Goal: Task Accomplishment & Management: Use online tool/utility

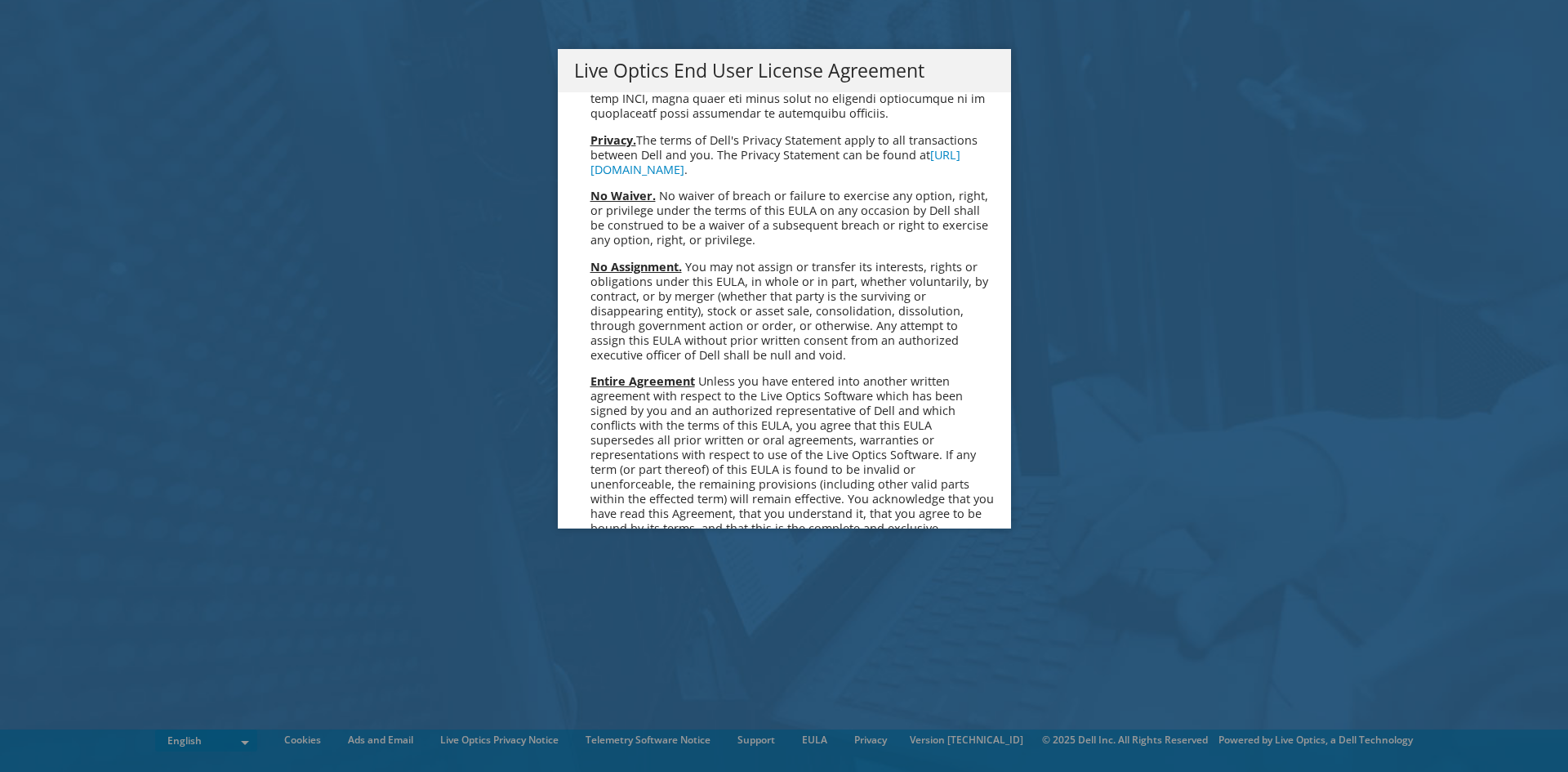
scroll to position [6177, 0]
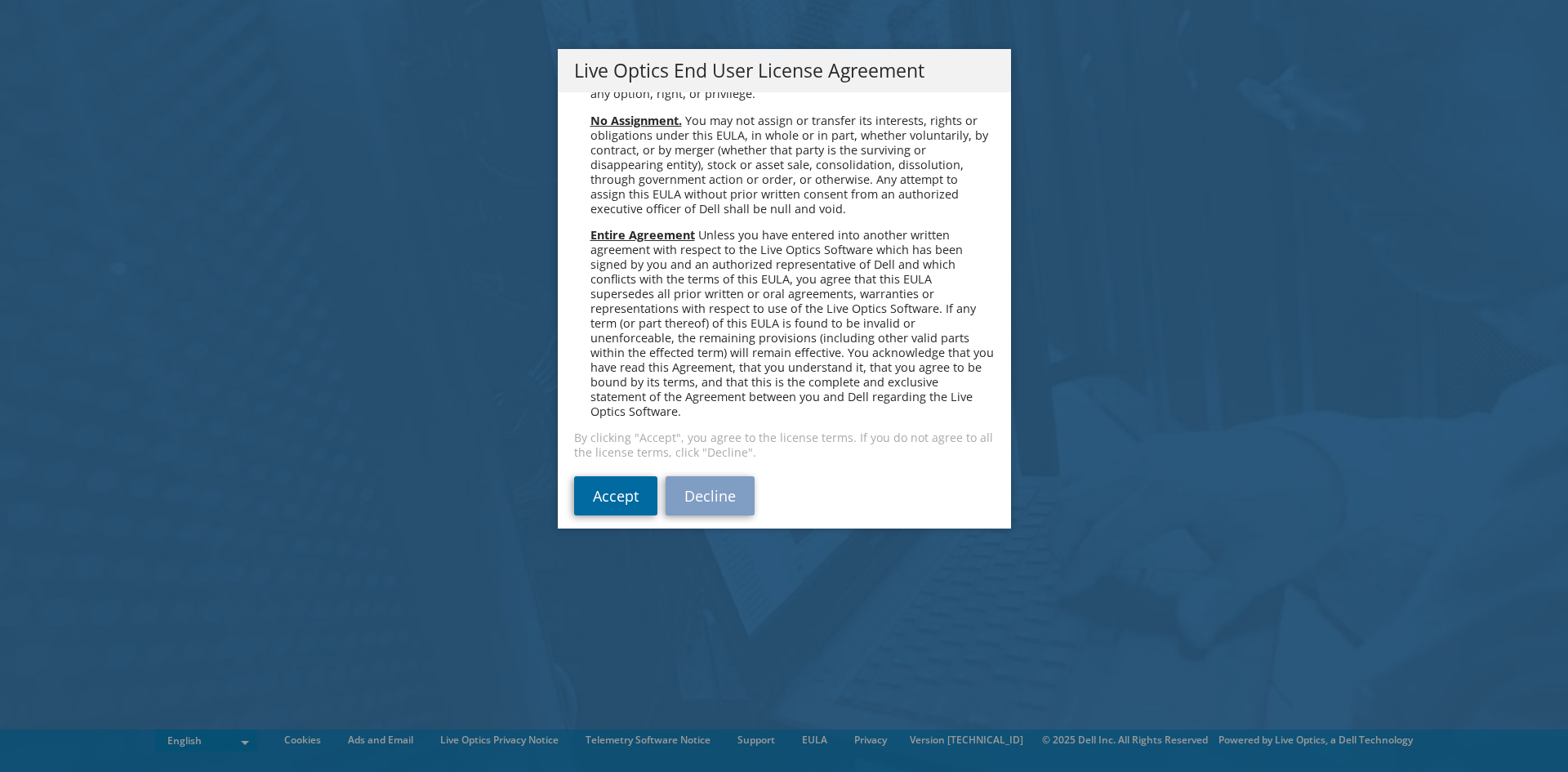
click at [596, 493] on link "Accept" at bounding box center [616, 496] width 84 height 39
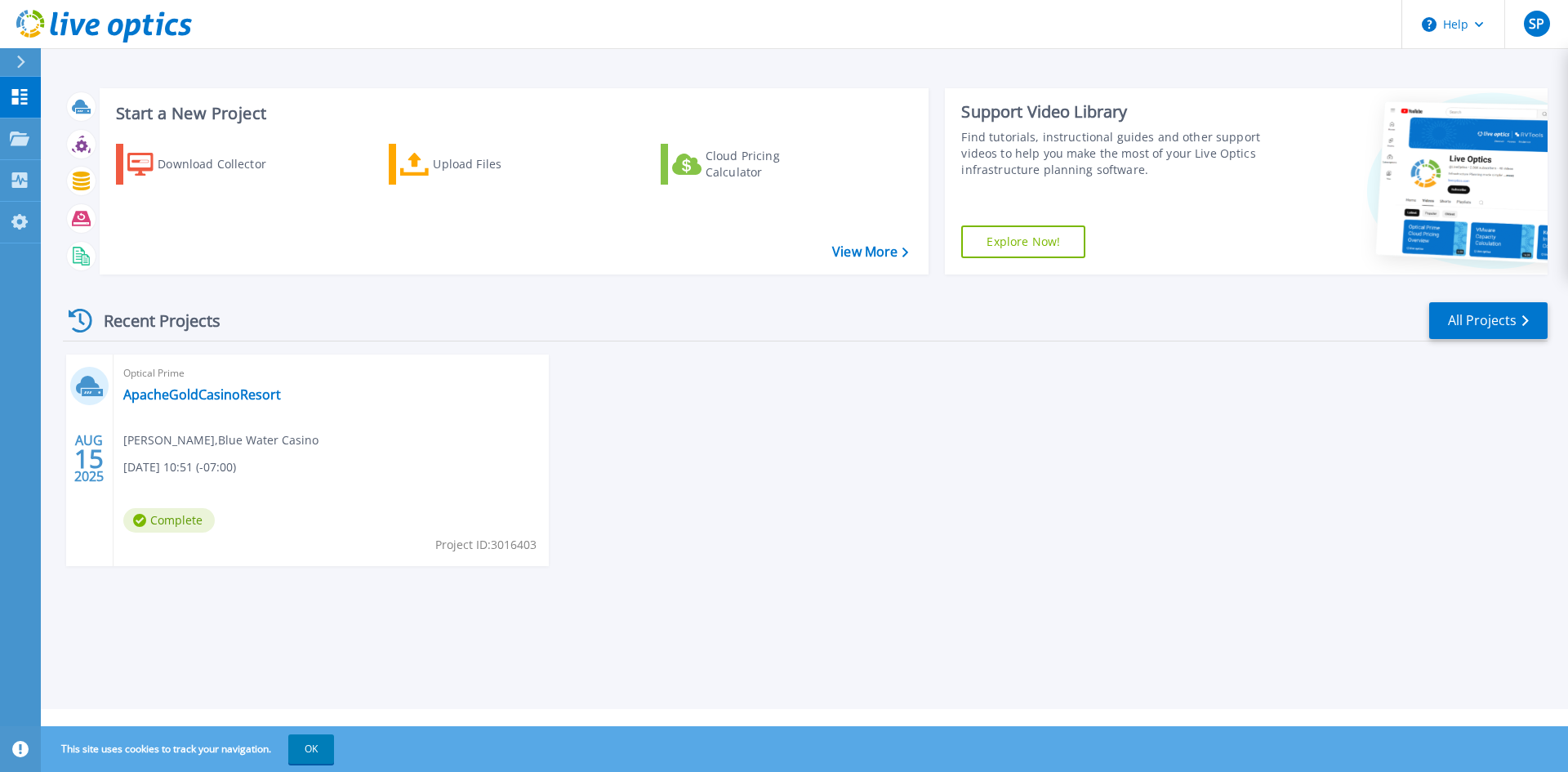
drag, startPoint x: 363, startPoint y: 648, endPoint x: 344, endPoint y: 635, distance: 23.0
click at [363, 648] on div "Start a New Project Download Collector Upload Files Cloud Pricing Calculator Vi…" at bounding box center [804, 354] width 1528 height 709
